Goal: Information Seeking & Learning: Learn about a topic

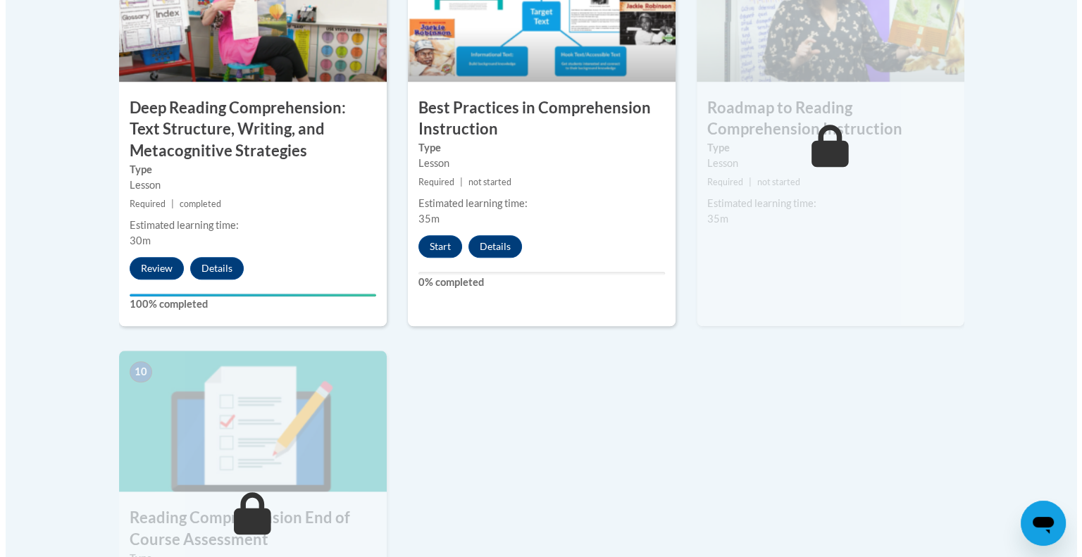
scroll to position [1219, 0]
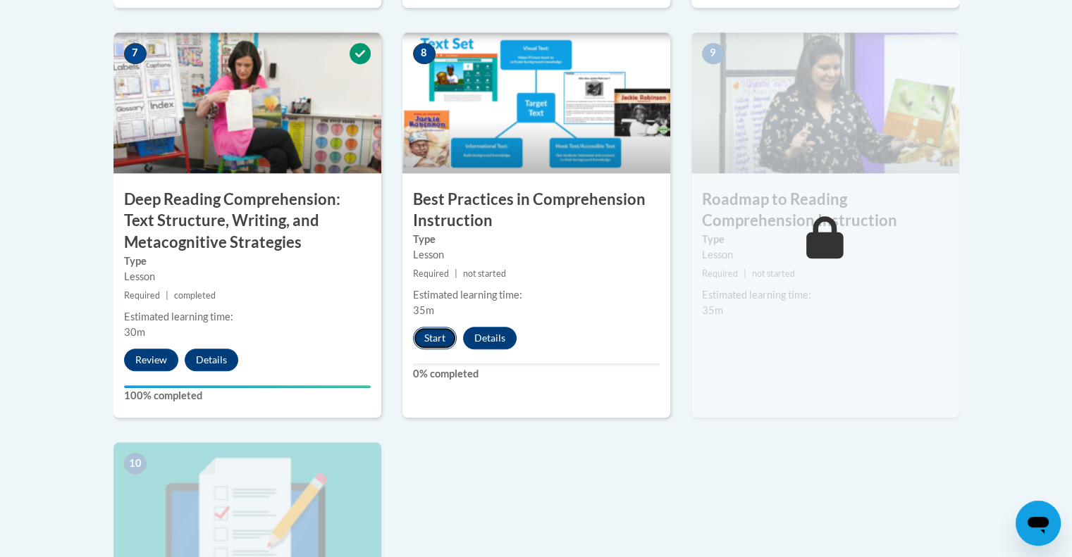
click at [440, 333] on button "Start" at bounding box center [435, 338] width 44 height 23
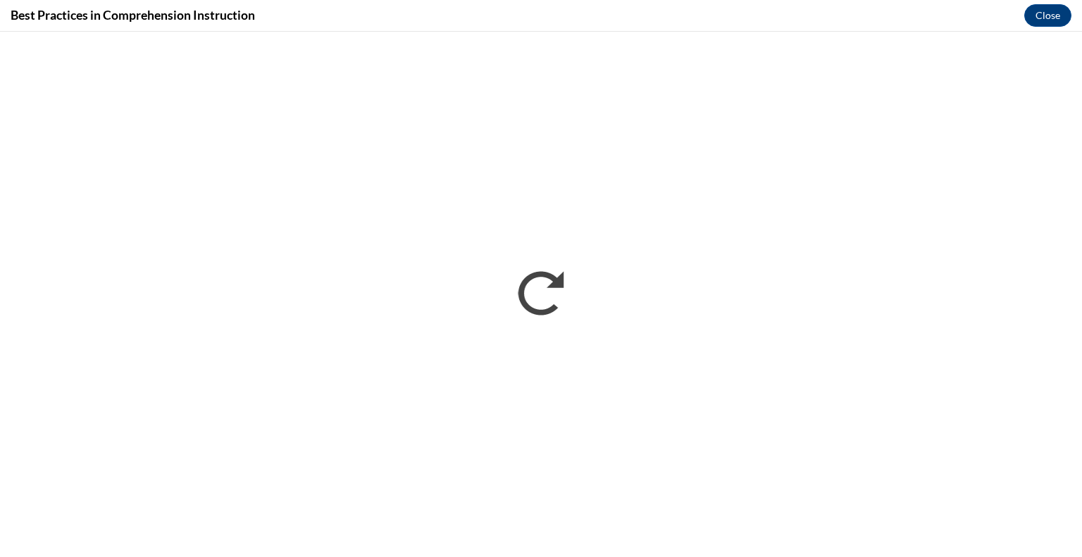
scroll to position [0, 0]
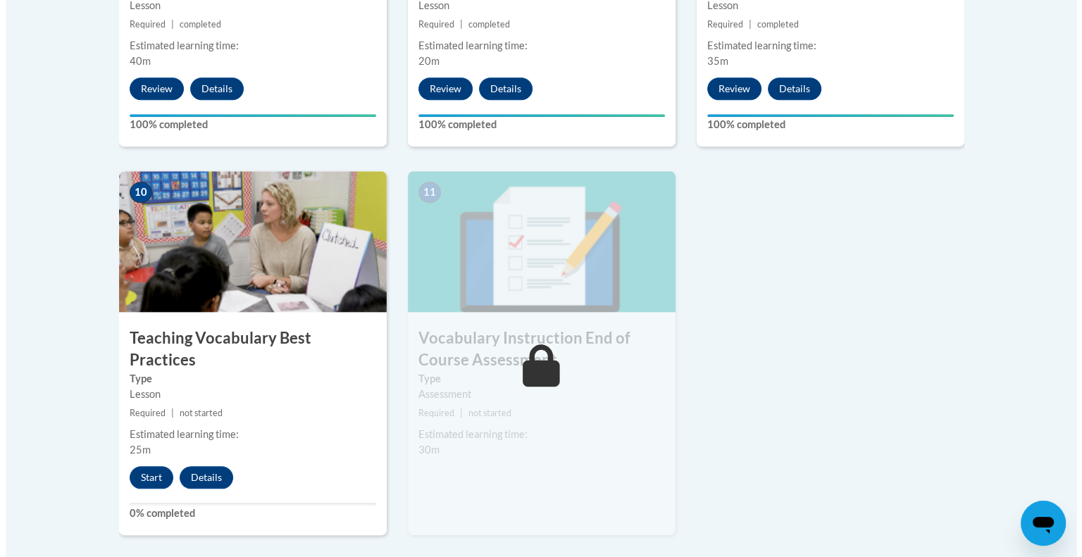
scroll to position [1469, 0]
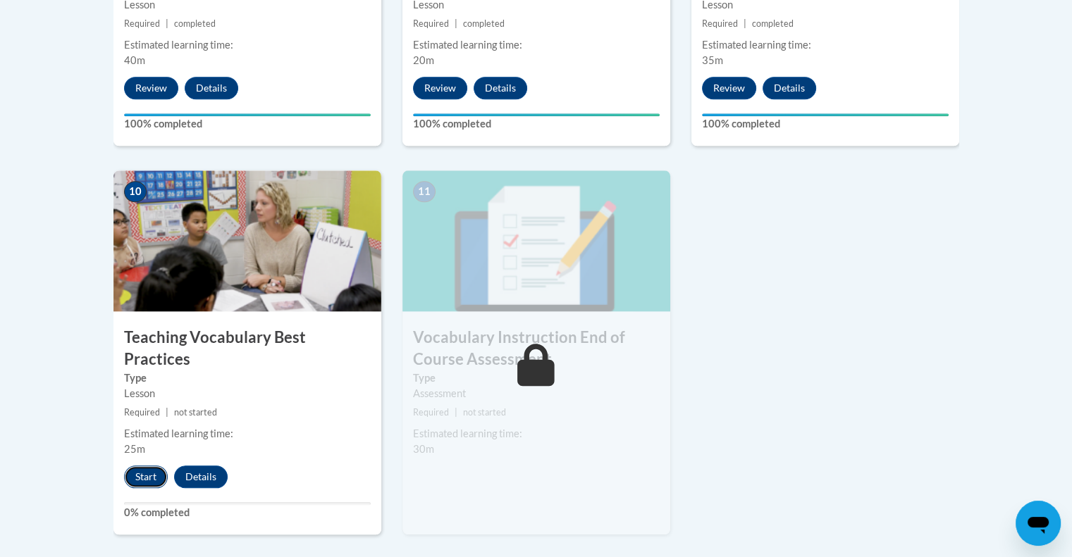
click at [153, 466] on button "Start" at bounding box center [146, 477] width 44 height 23
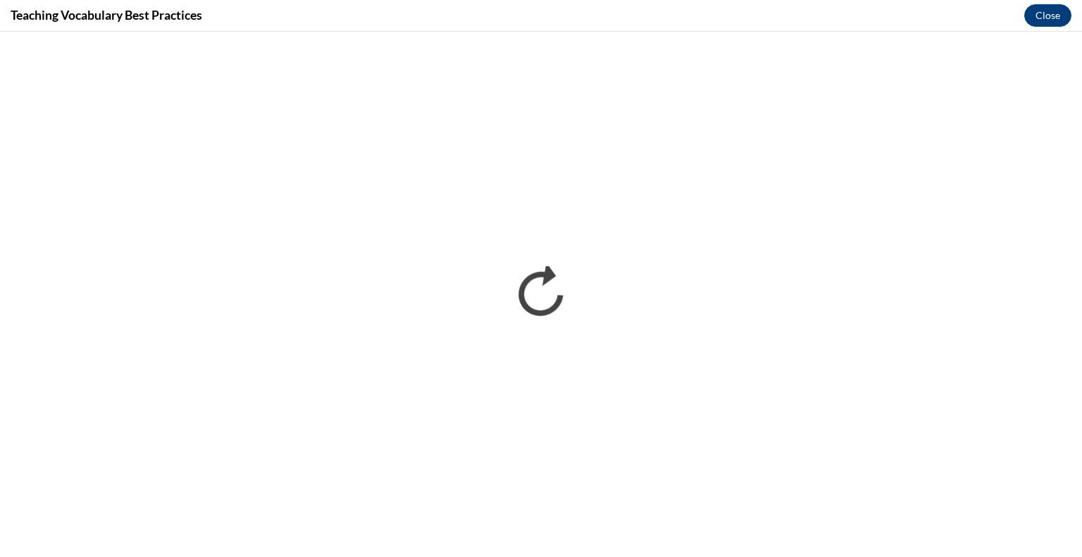
scroll to position [0, 0]
